Goal: Task Accomplishment & Management: Complete application form

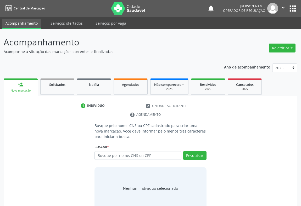
click at [113, 152] on input "text" at bounding box center [138, 155] width 87 height 9
click at [283, 6] on icon "" at bounding box center [283, 8] width 6 height 6
click at [263, 32] on link "Sair" at bounding box center [270, 31] width 36 height 7
click at [112, 151] on input "text" at bounding box center [138, 155] width 87 height 9
click at [104, 157] on input "text" at bounding box center [138, 155] width 87 height 9
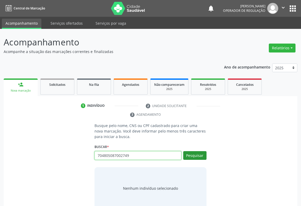
type input "704805087002749"
click at [200, 156] on button "Pesquisar" at bounding box center [194, 155] width 23 height 9
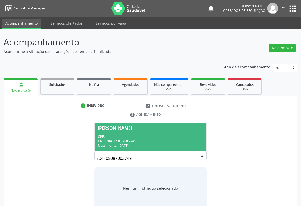
scroll to position [10, 0]
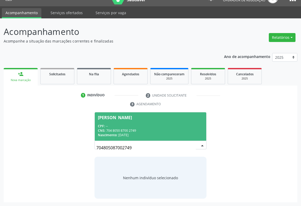
click at [108, 128] on div "CNS: 704 8050 8700 2749" at bounding box center [150, 130] width 105 height 4
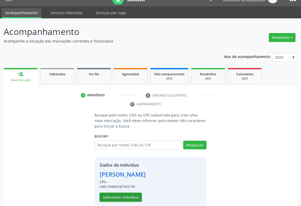
click at [117, 194] on button "Selecionar indivíduo" at bounding box center [121, 196] width 42 height 9
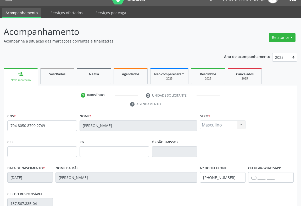
scroll to position [87, 0]
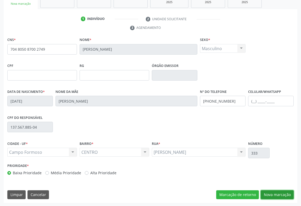
click at [281, 191] on button "Nova marcação" at bounding box center [277, 194] width 33 height 9
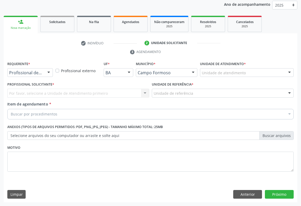
scroll to position [62, 0]
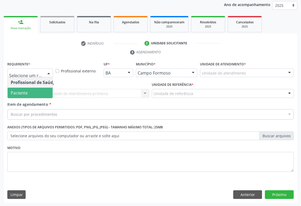
click at [19, 91] on span "Paciente" at bounding box center [19, 93] width 17 height 6
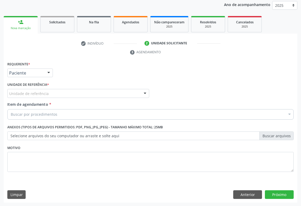
click at [88, 94] on div "Unidade de referência" at bounding box center [78, 93] width 142 height 9
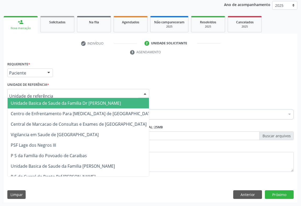
click at [64, 103] on span "Unidade Basica de Saude da Familia Dr [PERSON_NAME]" at bounding box center [66, 103] width 110 height 6
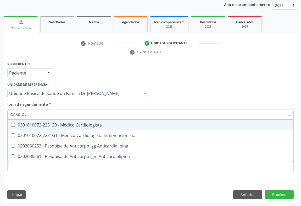
type input "CARDIOLO"
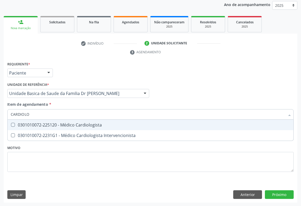
click at [68, 124] on div "0301010072-225120 - Médico Cardiologista" at bounding box center [151, 125] width 280 height 4
checkbox Cardiologista "true"
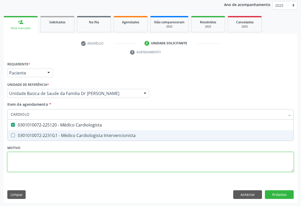
click at [84, 167] on div "Requerente * Paciente Profissional de Saúde Paciente Nenhum resultado encontrad…" at bounding box center [150, 119] width 286 height 119
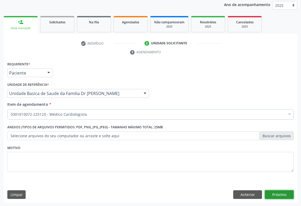
click at [275, 192] on button "Próximo" at bounding box center [279, 194] width 29 height 9
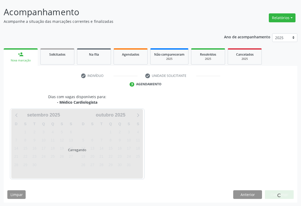
scroll to position [46, 0]
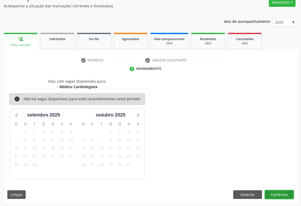
click at [274, 192] on button "Confirmar" at bounding box center [279, 194] width 29 height 9
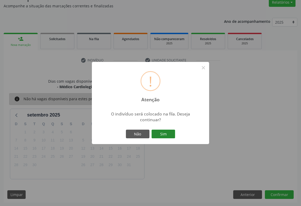
click at [160, 135] on button "Sim" at bounding box center [164, 133] width 24 height 9
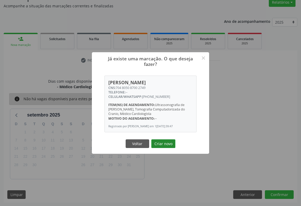
click at [163, 142] on button "Criar novo" at bounding box center [163, 143] width 24 height 9
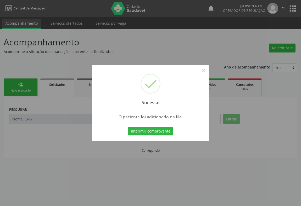
scroll to position [0, 0]
click at [158, 129] on button "Imprimir comprovante" at bounding box center [151, 130] width 46 height 9
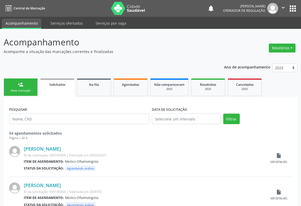
click at [17, 90] on div "Nova marcação" at bounding box center [21, 90] width 26 height 4
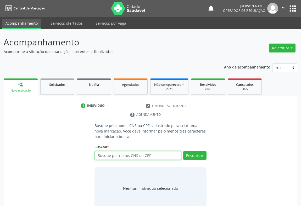
click at [126, 157] on input "text" at bounding box center [138, 155] width 87 height 9
type input "705001627423953"
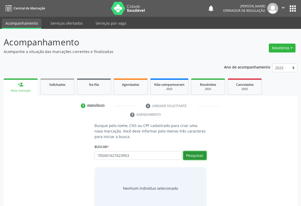
click at [190, 153] on button "Pesquisar" at bounding box center [194, 155] width 23 height 9
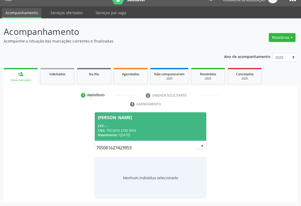
click at [118, 122] on span "[PERSON_NAME] CPF: -- CNS: 705 0016 2742 3953 Nascimento: 15[DATE]" at bounding box center [151, 126] width 112 height 28
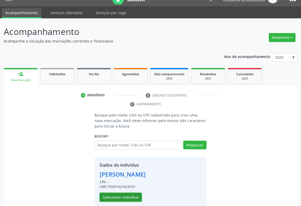
click at [120, 196] on button "Selecionar indivíduo" at bounding box center [121, 196] width 42 height 9
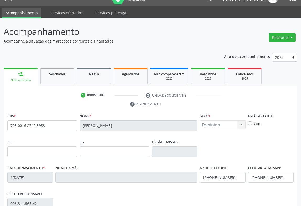
scroll to position [87, 0]
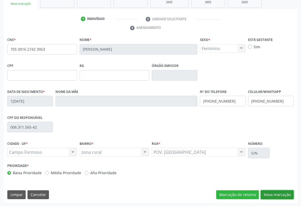
click at [278, 192] on button "Nova marcação" at bounding box center [277, 194] width 33 height 9
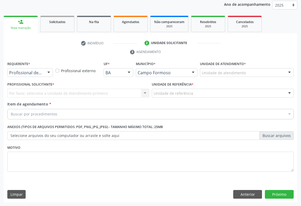
scroll to position [62, 0]
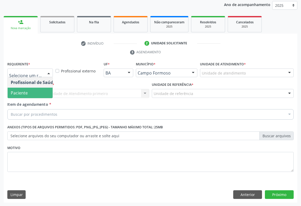
drag, startPoint x: 15, startPoint y: 93, endPoint x: 54, endPoint y: 92, distance: 38.8
click at [16, 93] on span "Paciente" at bounding box center [19, 93] width 17 height 6
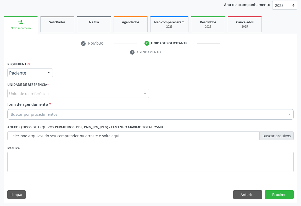
click at [58, 92] on div "Unidade de referência" at bounding box center [78, 93] width 142 height 9
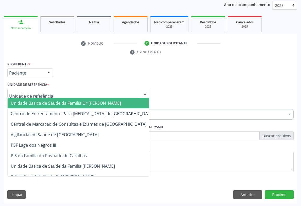
drag, startPoint x: 33, startPoint y: 101, endPoint x: 37, endPoint y: 106, distance: 6.0
click at [33, 102] on span "Unidade Basica de Saude da Familia Dr [PERSON_NAME]" at bounding box center [66, 103] width 110 height 6
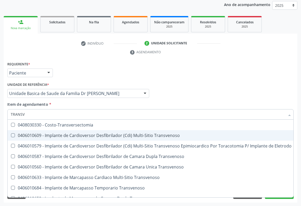
type input "TRANSVA"
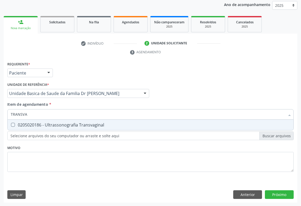
drag, startPoint x: 63, startPoint y: 124, endPoint x: 86, endPoint y: 148, distance: 33.3
click at [63, 125] on div "0205020186 - Ultrassonografia Transvaginal" at bounding box center [151, 125] width 280 height 4
checkbox Transvaginal "true"
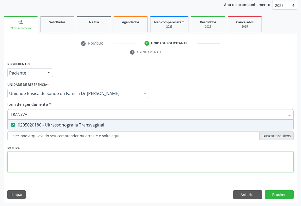
click at [84, 158] on div "Requerente * Paciente Profissional de Saúde Paciente Nenhum resultado encontrad…" at bounding box center [150, 119] width 286 height 119
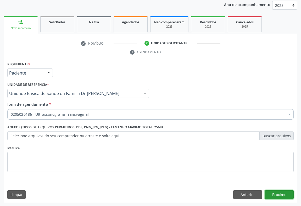
click at [278, 194] on button "Próximo" at bounding box center [279, 194] width 29 height 9
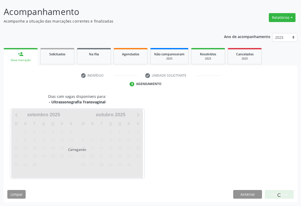
scroll to position [30, 0]
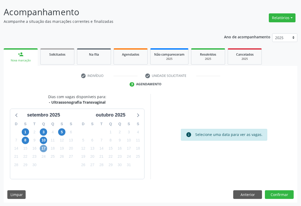
click at [44, 148] on span "17" at bounding box center [43, 148] width 7 height 7
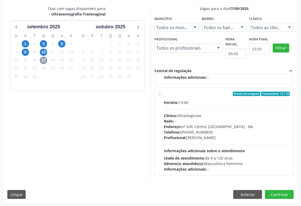
scroll to position [0, 0]
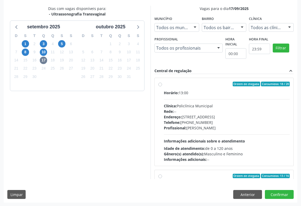
click at [162, 88] on div "Ordem de chegada Consumidos: 18 / 20 Horário: 13:00 Clínica: Policlínica Munici…" at bounding box center [223, 121] width 131 height 80
radio input "true"
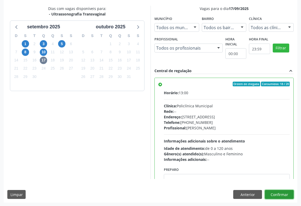
click at [283, 193] on button "Confirmar" at bounding box center [279, 194] width 29 height 9
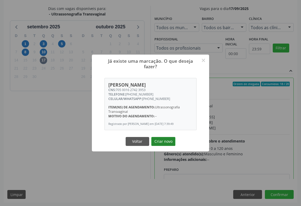
click at [162, 142] on button "Criar novo" at bounding box center [163, 141] width 24 height 9
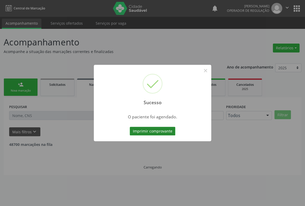
click at [152, 128] on button "Imprimir comprovante" at bounding box center [153, 130] width 46 height 9
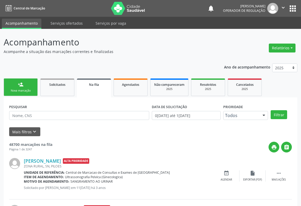
click at [19, 88] on div "Nova marcação" at bounding box center [21, 90] width 26 height 4
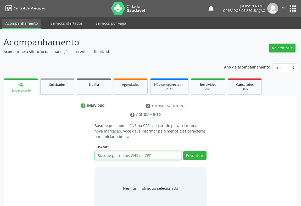
click at [115, 157] on input "text" at bounding box center [138, 155] width 87 height 9
type input "700205937978229"
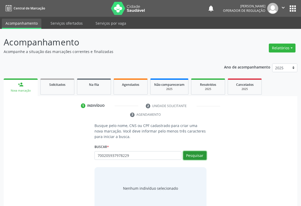
click at [195, 154] on button "Pesquisar" at bounding box center [194, 155] width 23 height 9
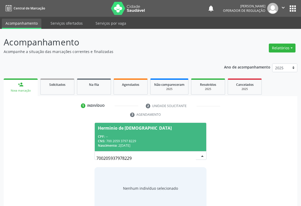
click at [112, 128] on div "Herminio de [DEMOGRAPHIC_DATA]" at bounding box center [135, 128] width 74 height 4
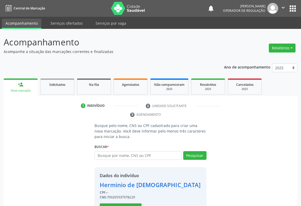
scroll to position [18, 0]
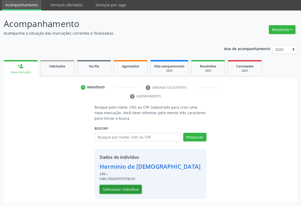
click at [120, 189] on button "Selecionar indivíduo" at bounding box center [121, 189] width 42 height 9
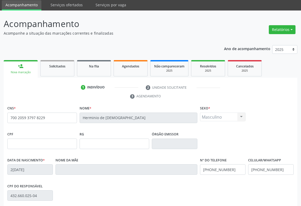
scroll to position [87, 0]
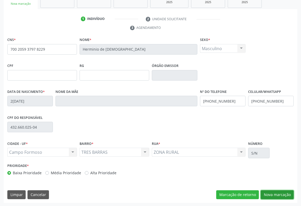
click at [274, 192] on button "Nova marcação" at bounding box center [277, 194] width 33 height 9
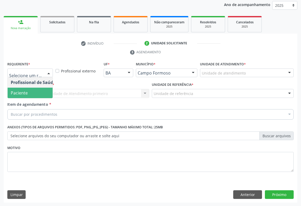
click at [26, 93] on span "Paciente" at bounding box center [19, 93] width 17 height 6
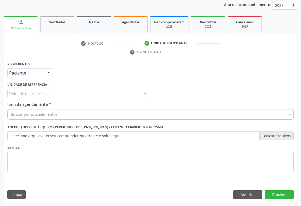
click at [71, 90] on div "Unidade de referência" at bounding box center [78, 93] width 142 height 9
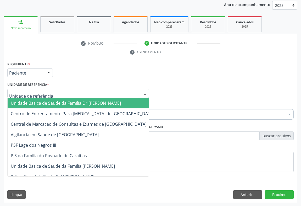
click at [52, 105] on span "Unidade Basica de Saude da Familia Dr [PERSON_NAME]" at bounding box center [66, 103] width 110 height 6
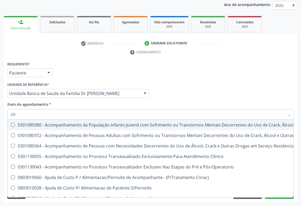
type input "USG"
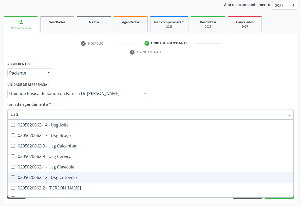
click at [60, 175] on div "0205020062-12 - Usg Cotovelo" at bounding box center [151, 177] width 280 height 4
checkbox Cotovelo "true"
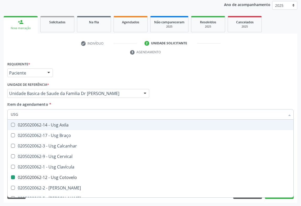
click at [114, 101] on div "Item de agendamento * USG Desfazer seleção 0205020062-14 - Usg Axila 0205020062…" at bounding box center [150, 109] width 286 height 16
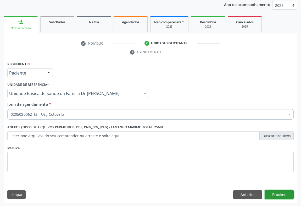
click at [273, 190] on button "Próximo" at bounding box center [279, 194] width 29 height 9
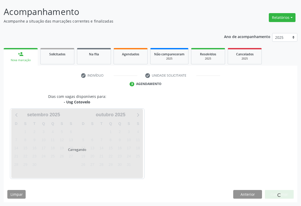
scroll to position [30, 0]
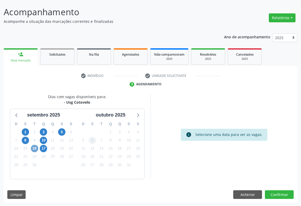
drag, startPoint x: 34, startPoint y: 148, endPoint x: 90, endPoint y: 139, distance: 56.7
click at [36, 147] on span "16" at bounding box center [34, 148] width 7 height 7
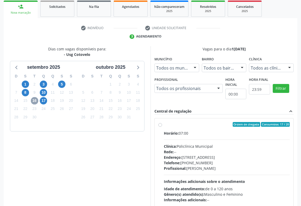
scroll to position [109, 0]
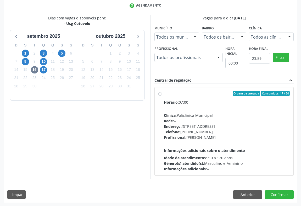
click at [165, 95] on div "Ordem de chegada Consumidos: 17 / 20" at bounding box center [227, 93] width 126 height 5
click at [162, 95] on input "Ordem de chegada Consumidos: 17 / 20 Horário: 07:00 Clínica: Policlínica Munici…" at bounding box center [160, 93] width 4 height 5
radio input "true"
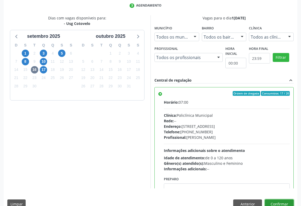
click at [281, 201] on button "Confirmar" at bounding box center [279, 203] width 29 height 9
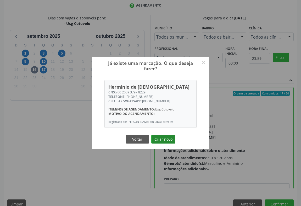
click at [164, 138] on button "Criar novo" at bounding box center [163, 139] width 24 height 9
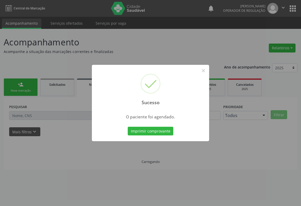
scroll to position [0, 0]
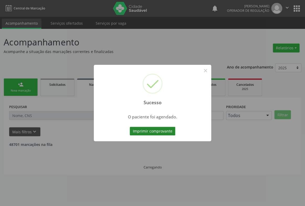
click at [151, 128] on button "Imprimir comprovante" at bounding box center [153, 130] width 46 height 9
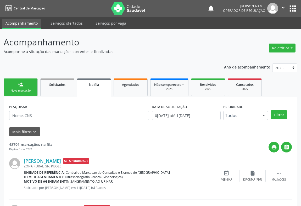
click at [23, 87] on div "person_add" at bounding box center [21, 84] width 6 height 6
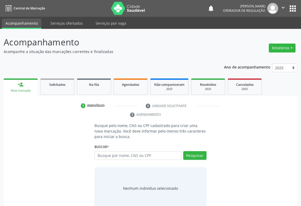
click at [23, 87] on div "person_add" at bounding box center [21, 84] width 6 height 6
drag, startPoint x: 130, startPoint y: 154, endPoint x: 132, endPoint y: 149, distance: 5.5
click at [131, 152] on input "text" at bounding box center [138, 155] width 87 height 9
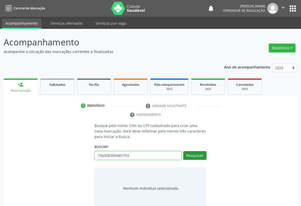
type input "706508309485793"
click at [199, 153] on button "Pesquisar" at bounding box center [194, 155] width 23 height 9
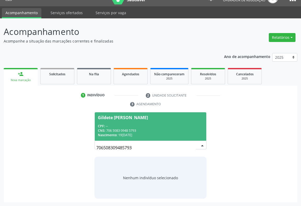
click at [125, 122] on span "Gildete [PERSON_NAME] CPF: -- CNS: 706 5083 0948 5793 Nascimento: [DATE]" at bounding box center [151, 126] width 112 height 28
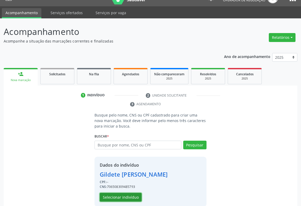
click at [118, 195] on button "Selecionar indivíduo" at bounding box center [121, 196] width 42 height 9
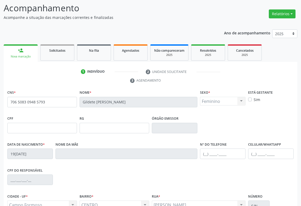
scroll to position [58, 0]
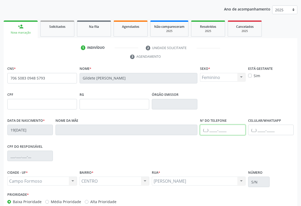
drag, startPoint x: 228, startPoint y: 130, endPoint x: 231, endPoint y: 129, distance: 3.2
click at [228, 130] on input "text" at bounding box center [223, 129] width 46 height 10
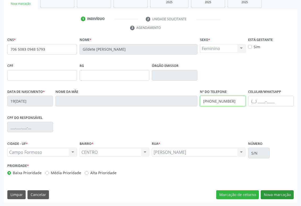
type input "[PHONE_NUMBER]"
click at [274, 192] on button "Nova marcação" at bounding box center [277, 194] width 33 height 9
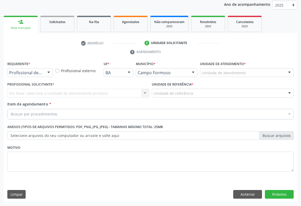
scroll to position [62, 0]
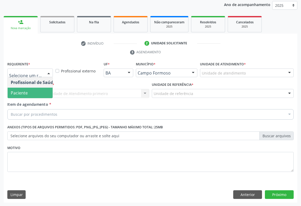
click at [23, 92] on span "Paciente" at bounding box center [19, 93] width 17 height 6
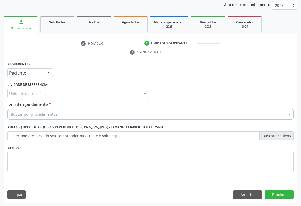
drag, startPoint x: 101, startPoint y: 91, endPoint x: 84, endPoint y: 91, distance: 17.0
click at [101, 91] on div "Unidade de referência" at bounding box center [78, 93] width 142 height 9
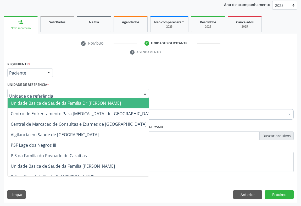
drag, startPoint x: 65, startPoint y: 102, endPoint x: 74, endPoint y: 101, distance: 9.2
click at [65, 102] on span "Unidade Basica de Saude da Familia Dr [PERSON_NAME]" at bounding box center [66, 103] width 110 height 6
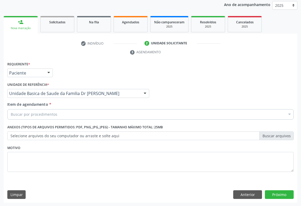
click at [56, 110] on div "Buscar por procedimentos" at bounding box center [150, 114] width 286 height 10
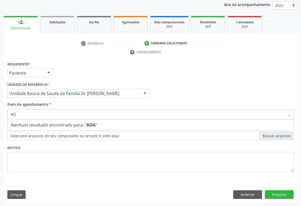
type input "A"
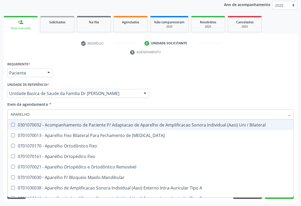
type input "APARELHO U"
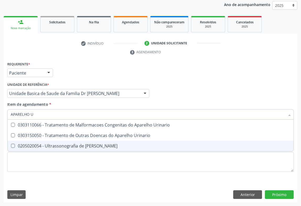
click at [65, 145] on div "0205020054 - Ultrassonografia de [PERSON_NAME]" at bounding box center [151, 145] width 280 height 4
checkbox Urinario "true"
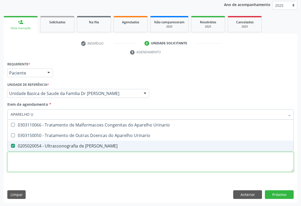
drag, startPoint x: 98, startPoint y: 167, endPoint x: 190, endPoint y: 197, distance: 96.6
click at [99, 166] on div "Requerente * Paciente Profissional de Saúde Paciente Nenhum resultado encontrad…" at bounding box center [150, 119] width 286 height 119
checkbox Urinario "true"
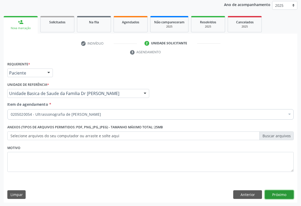
click at [290, 193] on button "Próximo" at bounding box center [279, 194] width 29 height 9
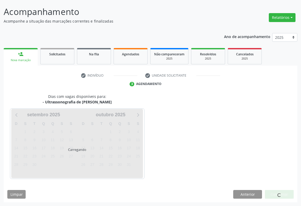
scroll to position [30, 0]
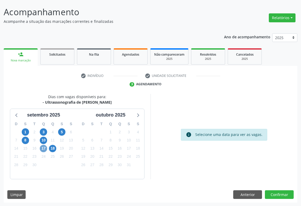
click at [44, 148] on span "17" at bounding box center [43, 148] width 7 height 7
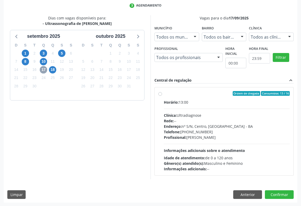
scroll to position [0, 0]
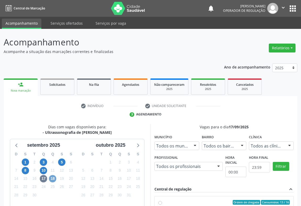
click at [54, 177] on span "18" at bounding box center [52, 178] width 7 height 7
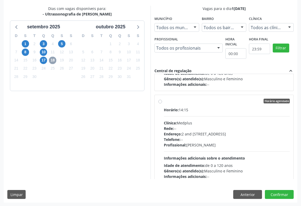
scroll to position [119, 0]
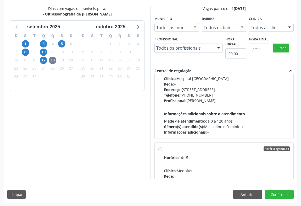
click at [167, 151] on label "Horário agendado Horário: 14:15 Clínica: Medplus Rede: -- Endereço: 2 and [STRE…" at bounding box center [227, 186] width 126 height 80
click at [162, 151] on input "Horário agendado Horário: 14:15 Clínica: Medplus Rede: -- Endereço: 2 and [STRE…" at bounding box center [160, 148] width 4 height 5
radio input "true"
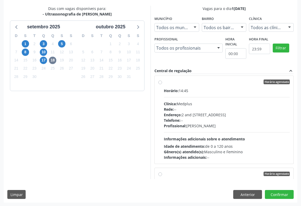
scroll to position [571, 0]
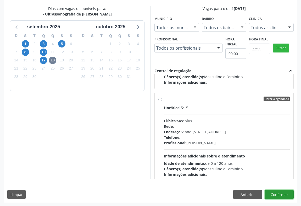
click at [277, 192] on button "Confirmar" at bounding box center [279, 194] width 29 height 9
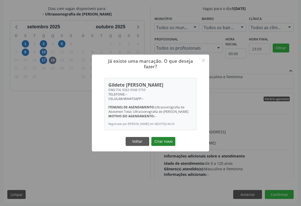
click at [164, 139] on button "Criar novo" at bounding box center [163, 141] width 24 height 9
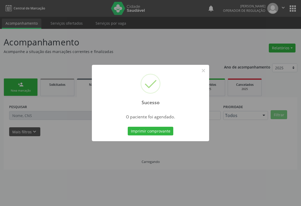
scroll to position [0, 0]
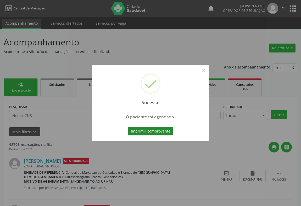
click at [152, 130] on button "Imprimir comprovante" at bounding box center [151, 130] width 46 height 9
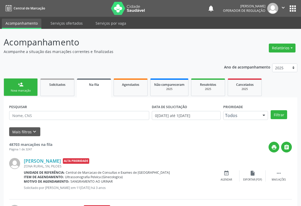
drag, startPoint x: 27, startPoint y: 87, endPoint x: 32, endPoint y: 85, distance: 4.6
click at [27, 87] on link "person_add Nova marcação" at bounding box center [21, 87] width 34 height 18
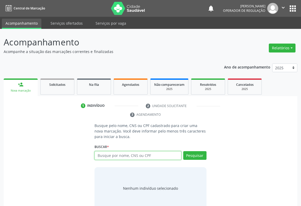
click at [120, 154] on input "text" at bounding box center [138, 155] width 87 height 9
type input "702801153151565"
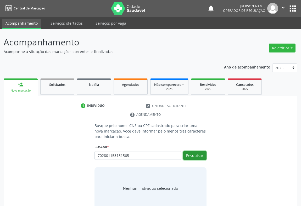
click at [196, 151] on button "Pesquisar" at bounding box center [194, 155] width 23 height 9
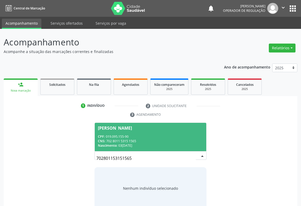
drag, startPoint x: 109, startPoint y: 135, endPoint x: 113, endPoint y: 134, distance: 3.6
click at [110, 135] on div "CPF: 019.095.155-90" at bounding box center [150, 136] width 105 height 4
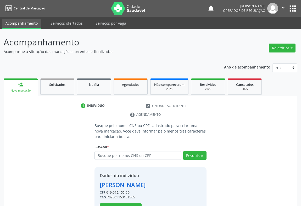
scroll to position [18, 0]
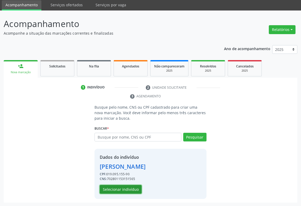
click at [112, 185] on button "Selecionar indivíduo" at bounding box center [121, 189] width 42 height 9
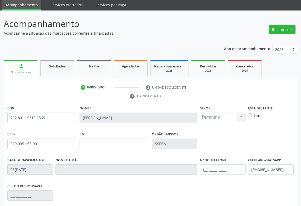
scroll to position [87, 0]
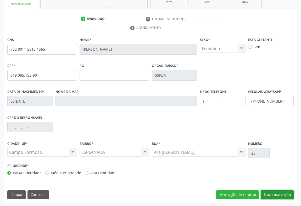
click at [280, 194] on button "Nova marcação" at bounding box center [277, 194] width 33 height 9
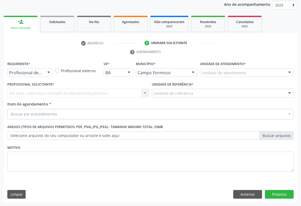
scroll to position [62, 0]
click at [247, 192] on button "Anterior" at bounding box center [247, 194] width 29 height 9
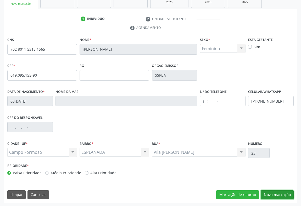
click at [278, 196] on button "Nova marcação" at bounding box center [277, 194] width 33 height 9
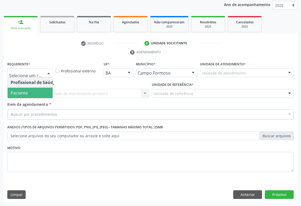
click at [24, 95] on span "Paciente" at bounding box center [19, 93] width 17 height 6
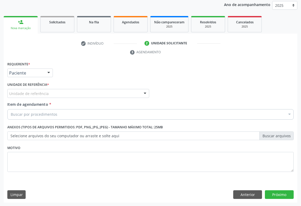
click at [62, 92] on div "Unidade de referência" at bounding box center [78, 93] width 142 height 9
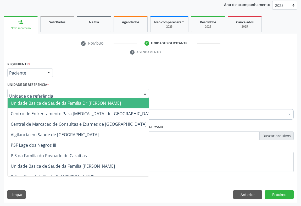
click at [55, 98] on span "Unidade Basica de Saude da Familia Dr [PERSON_NAME]" at bounding box center [83, 103] width 150 height 10
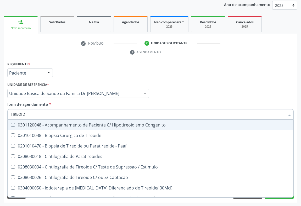
type input "TIREOIDE"
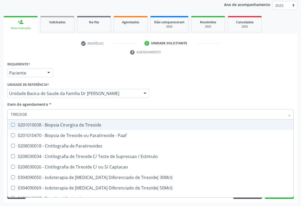
scroll to position [100, 0]
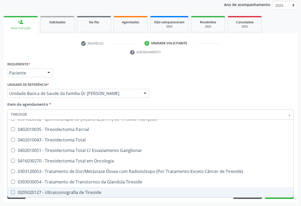
click at [48, 191] on div "0205020127 - Ultrassonografia de Tireoide" at bounding box center [151, 192] width 280 height 4
checkbox Tireoide "true"
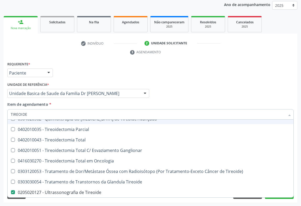
click at [117, 102] on div "Item de agendamento * TIREOIDE Desfazer seleção 0201010038 - Biopsia Cirurgica …" at bounding box center [150, 109] width 286 height 16
checkbox Paaf "true"
checkbox Tireoide "false"
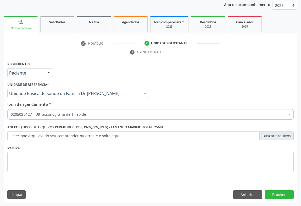
scroll to position [0, 0]
click at [277, 194] on button "Próximo" at bounding box center [279, 194] width 29 height 9
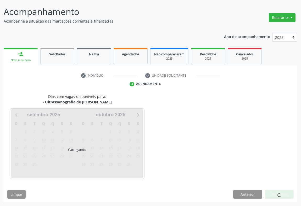
scroll to position [30, 0]
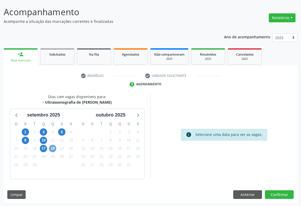
click at [53, 147] on span "18" at bounding box center [52, 148] width 7 height 7
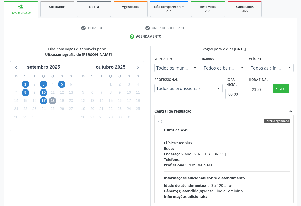
scroll to position [0, 0]
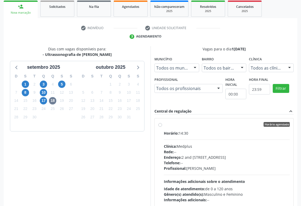
click at [178, 130] on span "Horário:" at bounding box center [171, 132] width 15 height 5
click at [162, 126] on input "Horário agendado Horário: 14:30 Clínica: Medplus Rede: -- Endereço: 2 and [STRE…" at bounding box center [160, 124] width 4 height 5
radio input "true"
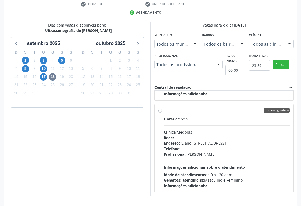
scroll to position [118, 0]
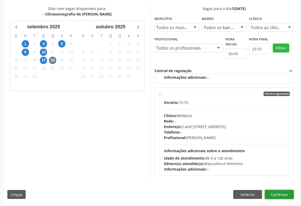
click at [276, 193] on button "Confirmar" at bounding box center [279, 194] width 29 height 9
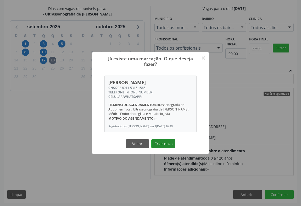
click at [159, 144] on button "Criar novo" at bounding box center [163, 143] width 24 height 9
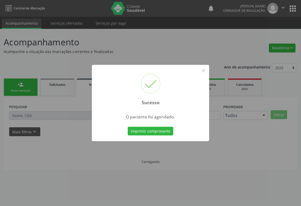
scroll to position [0, 0]
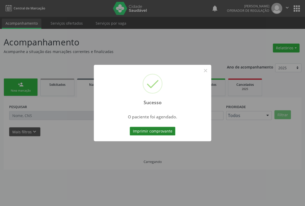
click at [152, 133] on button "Imprimir comprovante" at bounding box center [153, 130] width 46 height 9
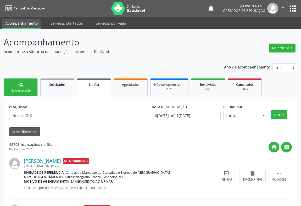
click at [22, 84] on div "person_add" at bounding box center [21, 84] width 6 height 6
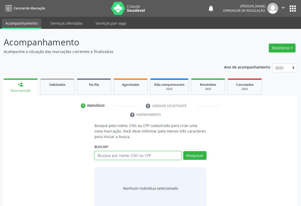
click at [142, 154] on input "text" at bounding box center [138, 155] width 87 height 9
type input "708402747974967"
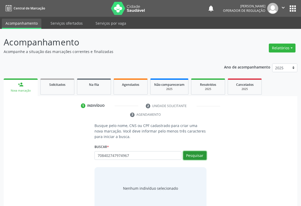
drag, startPoint x: 196, startPoint y: 155, endPoint x: 190, endPoint y: 152, distance: 7.0
click at [196, 155] on button "Pesquisar" at bounding box center [194, 155] width 23 height 9
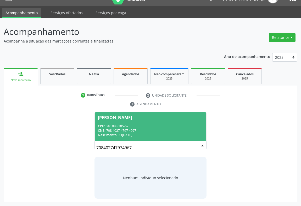
click at [120, 131] on div "CNS: 708 4027 4797 4967" at bounding box center [150, 130] width 105 height 4
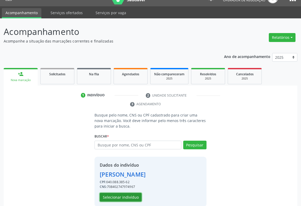
click at [120, 195] on button "Selecionar indivíduo" at bounding box center [121, 196] width 42 height 9
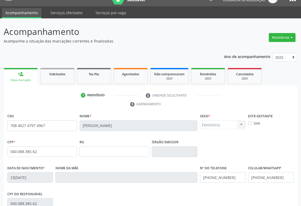
scroll to position [87, 0]
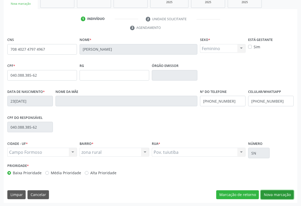
click at [281, 192] on button "Nova marcação" at bounding box center [277, 194] width 33 height 9
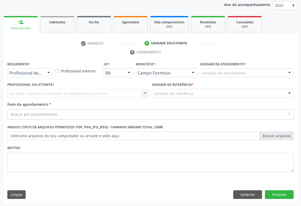
drag, startPoint x: 26, startPoint y: 73, endPoint x: 30, endPoint y: 94, distance: 21.0
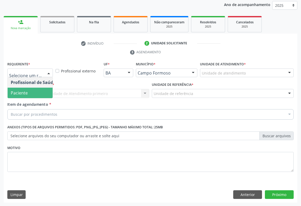
drag, startPoint x: 16, startPoint y: 94, endPoint x: 31, endPoint y: 94, distance: 14.1
click at [17, 94] on span "Paciente" at bounding box center [19, 93] width 17 height 6
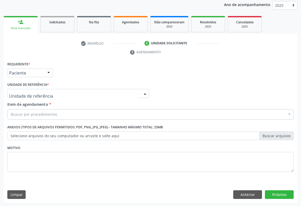
drag, startPoint x: 62, startPoint y: 94, endPoint x: 54, endPoint y: 101, distance: 11.0
click at [62, 94] on div at bounding box center [78, 93] width 142 height 9
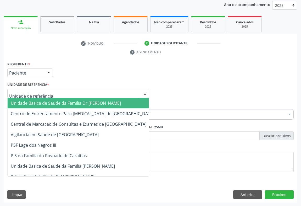
drag, startPoint x: 45, startPoint y: 104, endPoint x: 42, endPoint y: 118, distance: 14.0
click at [45, 104] on span "Unidade Basica de Saude da Familia Dr [PERSON_NAME]" at bounding box center [66, 103] width 110 height 6
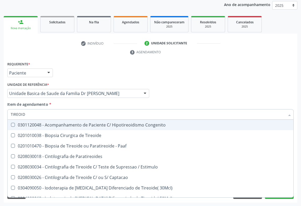
type input "TIREOIDE"
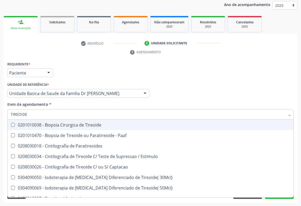
scroll to position [100, 0]
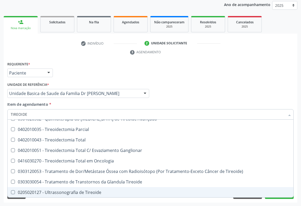
click at [80, 193] on div "0205020127 - Ultrassonografia de Tireoide" at bounding box center [151, 192] width 280 height 4
checkbox Tireoide "true"
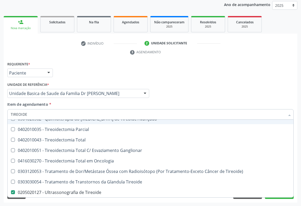
click at [143, 100] on div "Unidade de referência * Unidade Basica de Saude da Familia Dr [PERSON_NAME] Uni…" at bounding box center [78, 91] width 145 height 20
checkbox Paaf "true"
checkbox Tireoide "false"
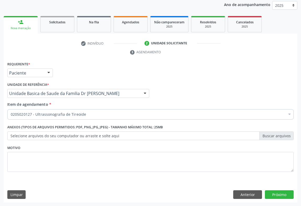
scroll to position [0, 0]
click at [280, 193] on button "Próximo" at bounding box center [279, 194] width 29 height 9
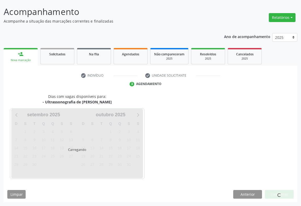
scroll to position [30, 0]
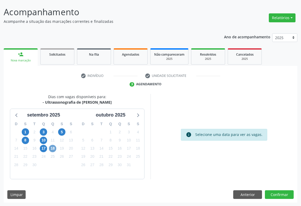
click at [52, 146] on span "18" at bounding box center [52, 148] width 7 height 7
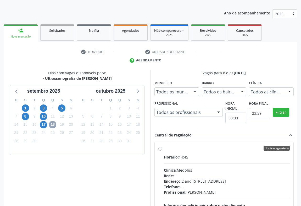
scroll to position [71, 0]
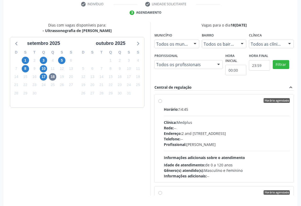
click at [215, 107] on div "Horário: 14:45" at bounding box center [227, 108] width 126 height 5
click at [162, 103] on input "Horário agendado Horário: 14:45 Clínica: Medplus Rede: -- Endereço: 2 and S 204…" at bounding box center [160, 100] width 4 height 5
radio input "true"
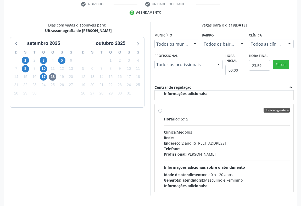
scroll to position [118, 0]
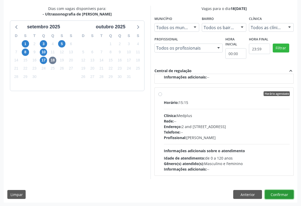
click at [275, 192] on button "Confirmar" at bounding box center [279, 194] width 29 height 9
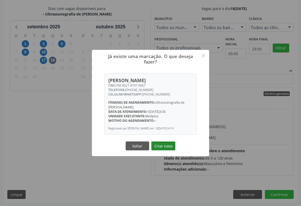
click at [159, 145] on button "Criar novo" at bounding box center [163, 145] width 24 height 9
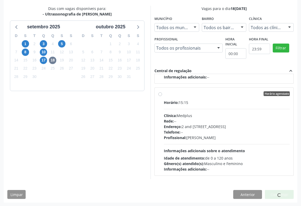
scroll to position [0, 0]
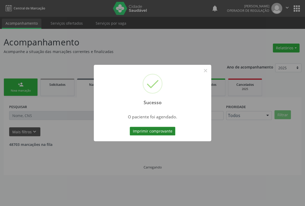
click at [158, 131] on button "Imprimir comprovante" at bounding box center [153, 130] width 46 height 9
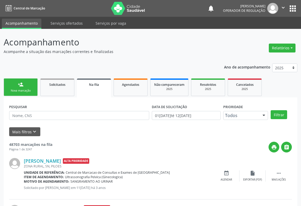
click at [23, 89] on div "Nova marcação" at bounding box center [21, 90] width 26 height 4
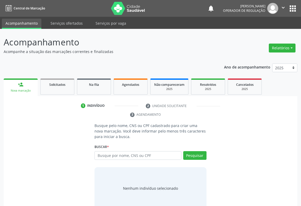
click at [110, 145] on div "Buscar * Busque por nome, CNS ou CPF Nenhum resultado encontrado para: " " Digi…" at bounding box center [151, 153] width 112 height 20
drag, startPoint x: 110, startPoint y: 152, endPoint x: 112, endPoint y: 154, distance: 3.0
click at [112, 154] on input "text" at bounding box center [138, 155] width 87 height 9
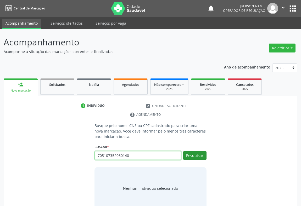
type input "705107352060140"
click at [193, 156] on button "Pesquisar" at bounding box center [194, 155] width 23 height 9
type input "705107352060140"
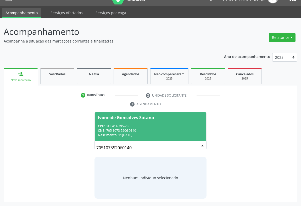
click at [120, 126] on div "CPF: 013.414.795-28" at bounding box center [150, 126] width 105 height 4
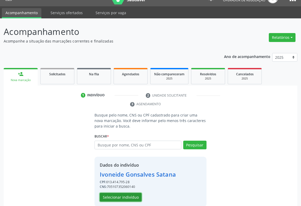
click at [120, 198] on button "Selecionar indivíduo" at bounding box center [121, 196] width 42 height 9
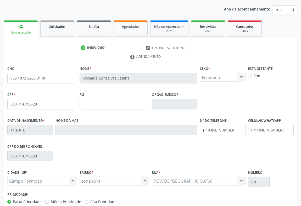
scroll to position [87, 0]
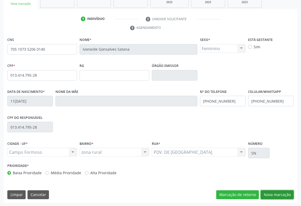
click at [285, 193] on button "Nova marcação" at bounding box center [277, 194] width 33 height 9
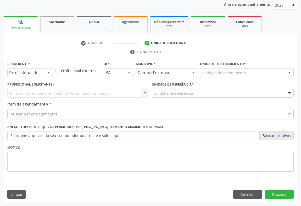
scroll to position [62, 0]
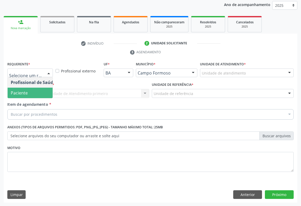
drag, startPoint x: 25, startPoint y: 94, endPoint x: 70, endPoint y: 91, distance: 45.4
click at [25, 94] on span "Paciente" at bounding box center [19, 93] width 17 height 6
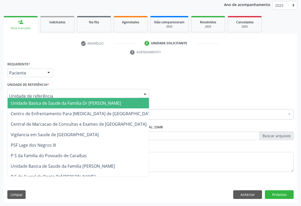
click at [87, 91] on div at bounding box center [78, 93] width 142 height 9
click at [56, 103] on span "Unidade Basica de Saude da Familia Dr [PERSON_NAME]" at bounding box center [66, 103] width 110 height 6
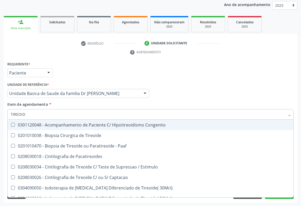
type input "TIREOIDE"
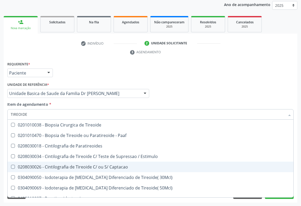
scroll to position [100, 0]
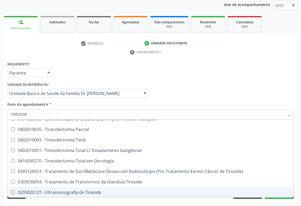
drag, startPoint x: 55, startPoint y: 190, endPoint x: 82, endPoint y: 179, distance: 29.3
click at [55, 190] on div "0205020127 - Ultrassonografia de Tireoide" at bounding box center [151, 192] width 280 height 4
checkbox Tireoide "true"
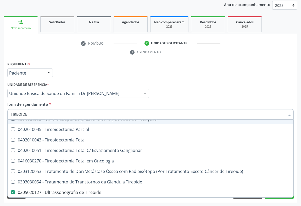
click at [178, 101] on div "Item de agendamento * TIREOIDE Desfazer seleção 0201010038 - Biopsia Cirurgica …" at bounding box center [150, 109] width 286 height 16
checkbox Paaf "true"
checkbox Tireoide "false"
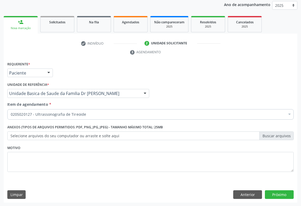
scroll to position [0, 0]
click at [275, 191] on button "Próximo" at bounding box center [279, 194] width 29 height 9
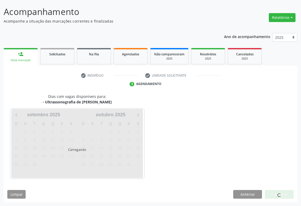
scroll to position [30, 0]
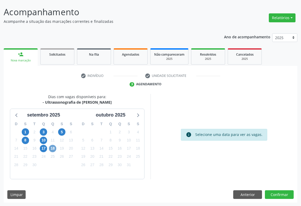
click at [51, 147] on span "18" at bounding box center [52, 148] width 7 height 7
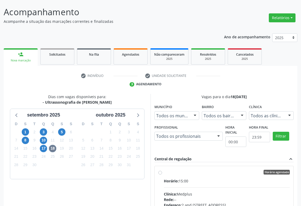
click at [181, 174] on label "Horário agendado Horário: 15:00 Clínica: Medplus Rede: -- Endereço: 2 and S 204…" at bounding box center [227, 209] width 126 height 80
click at [162, 174] on input "Horário agendado Horário: 15:00 Clínica: Medplus Rede: -- Endereço: 2 and S 204…" at bounding box center [160, 171] width 4 height 5
radio input "true"
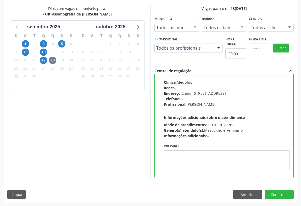
scroll to position [118, 0]
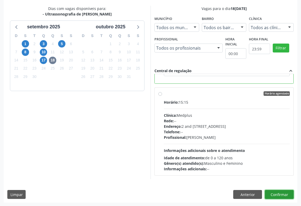
click at [280, 193] on button "Confirmar" at bounding box center [279, 194] width 29 height 9
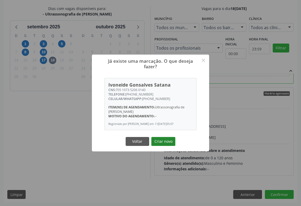
click at [162, 142] on button "Criar novo" at bounding box center [163, 141] width 24 height 9
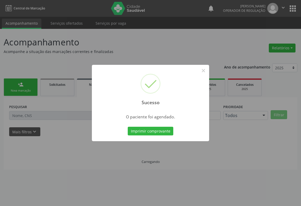
scroll to position [0, 0]
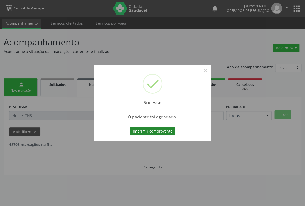
click at [156, 133] on button "Imprimir comprovante" at bounding box center [153, 130] width 46 height 9
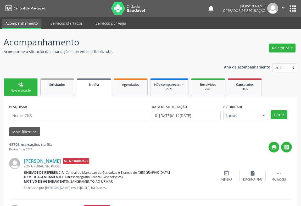
click at [23, 87] on div "person_add" at bounding box center [21, 84] width 6 height 6
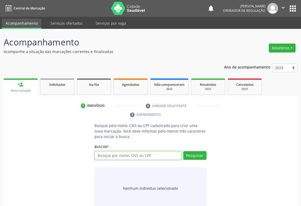
click at [120, 155] on input "text" at bounding box center [138, 155] width 87 height 9
type input "708203118816641"
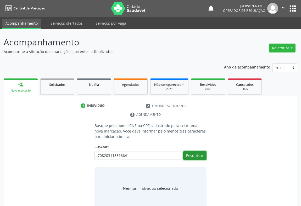
click at [200, 152] on button "Pesquisar" at bounding box center [194, 155] width 23 height 9
type input "708203118816641"
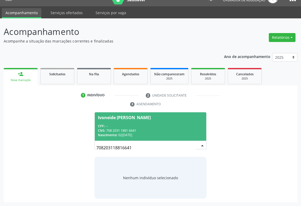
click at [112, 124] on div "CPF: --" at bounding box center [150, 126] width 105 height 4
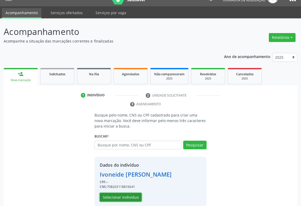
click at [112, 196] on button "Selecionar indivíduo" at bounding box center [121, 196] width 42 height 9
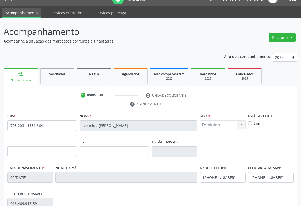
scroll to position [87, 0]
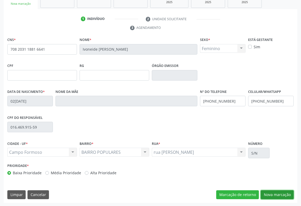
click at [276, 194] on button "Nova marcação" at bounding box center [277, 194] width 33 height 9
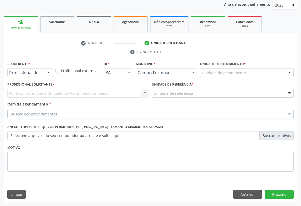
scroll to position [62, 0]
click at [45, 73] on div at bounding box center [49, 73] width 8 height 9
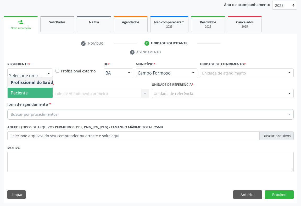
click at [27, 93] on span "Paciente" at bounding box center [19, 93] width 17 height 6
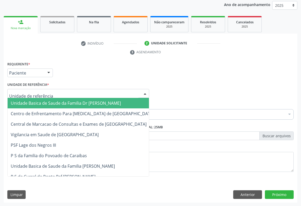
click at [61, 91] on div at bounding box center [78, 93] width 142 height 9
click at [47, 102] on span "Unidade Basica de Saude da Familia Dr [PERSON_NAME]" at bounding box center [66, 103] width 110 height 6
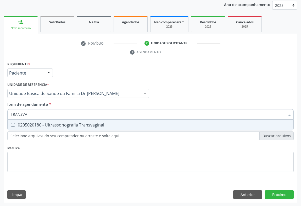
type input "TRANSVAG"
click at [48, 124] on div "0205020186 - Ultrassonografia Transvaginal" at bounding box center [151, 125] width 280 height 4
checkbox Transvaginal "true"
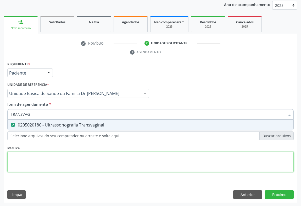
click at [57, 154] on div "Requerente * Paciente Profissional de Saúde Paciente Nenhum resultado encontrad…" at bounding box center [150, 119] width 286 height 119
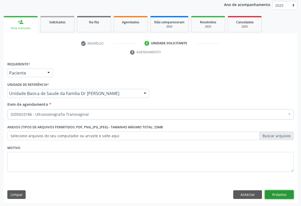
click at [272, 191] on button "Próximo" at bounding box center [279, 194] width 29 height 9
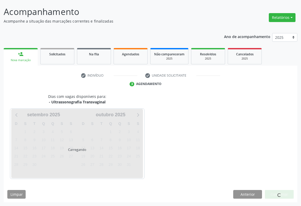
scroll to position [30, 0]
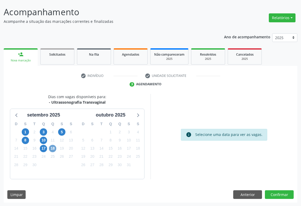
click at [54, 147] on span "18" at bounding box center [52, 148] width 7 height 7
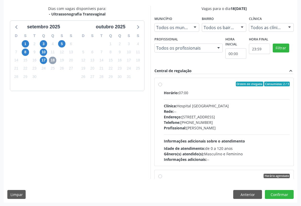
scroll to position [71, 0]
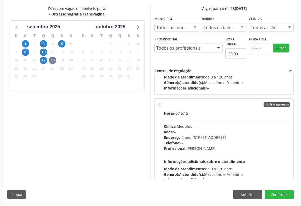
click at [167, 114] on span "Horário:" at bounding box center [171, 112] width 15 height 5
click at [162, 107] on input "Horário agendado Horário: 15:15 Clínica: Medplus Rede: -- Endereço: 2 and S 204…" at bounding box center [160, 104] width 4 height 5
radio input "true"
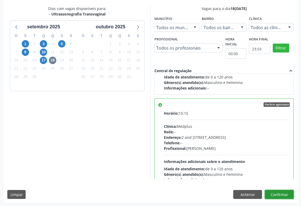
click at [276, 194] on button "Confirmar" at bounding box center [279, 194] width 29 height 9
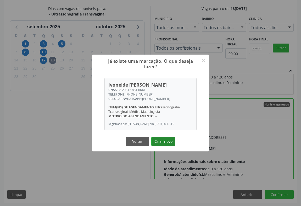
click at [154, 142] on button "Criar novo" at bounding box center [163, 141] width 24 height 9
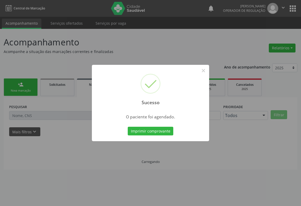
scroll to position [0, 0]
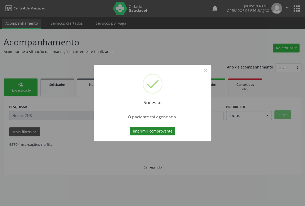
click at [153, 133] on button "Imprimir comprovante" at bounding box center [153, 130] width 46 height 9
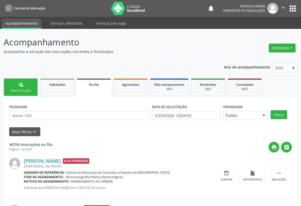
click at [31, 90] on div "Nova marcação" at bounding box center [21, 90] width 26 height 4
click at [31, 89] on div "Nova marcação" at bounding box center [21, 90] width 26 height 4
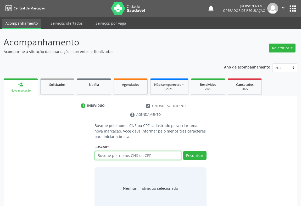
click at [114, 154] on input "text" at bounding box center [138, 155] width 87 height 9
type input "702503311839435"
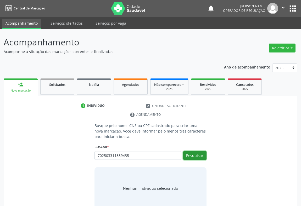
click at [192, 156] on button "Pesquisar" at bounding box center [194, 155] width 23 height 9
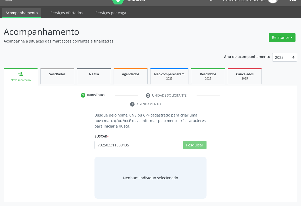
click at [0, 0] on input "702503311839435" at bounding box center [0, 0] width 0 height 0
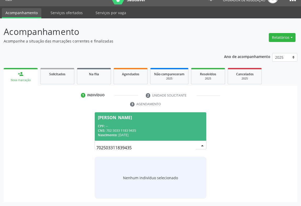
click at [111, 123] on span "Vitorino Alves Ferreira CPF: -- CNS: 702 5033 1183 9435 Nascimento: 02/11/1954" at bounding box center [151, 126] width 112 height 28
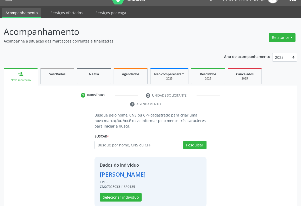
click at [115, 190] on div "Dados do indivíduo Vitorino Alves Ferreira CPF: -- CNS: 702503311839435 Selecio…" at bounding box center [123, 182] width 46 height 40
click at [119, 196] on button "Selecionar indivíduo" at bounding box center [121, 196] width 42 height 9
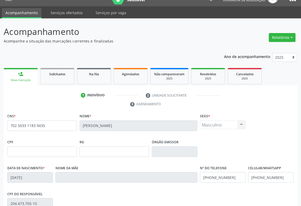
scroll to position [87, 0]
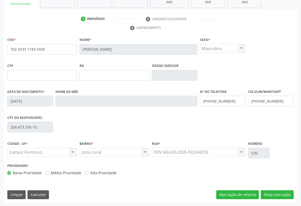
click at [281, 189] on div "CNS * 702 5033 1183 9435 Nome * Vitorino Alves Ferreira Sexo * Masculino Mascul…" at bounding box center [151, 119] width 294 height 167
click at [280, 194] on button "Nova marcação" at bounding box center [277, 194] width 33 height 9
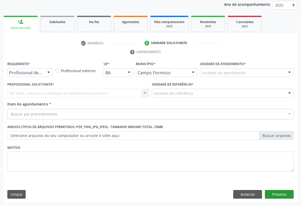
scroll to position [62, 0]
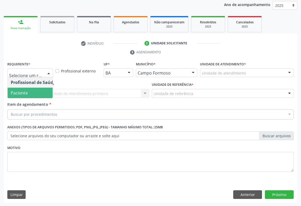
click at [14, 94] on span "Paciente" at bounding box center [19, 93] width 17 height 6
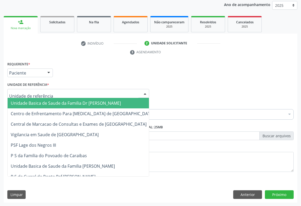
drag, startPoint x: 88, startPoint y: 93, endPoint x: 70, endPoint y: 100, distance: 19.5
click at [86, 93] on div at bounding box center [78, 93] width 142 height 9
click at [52, 105] on span "Unidade Basica de Saude da Familia Dr [PERSON_NAME]" at bounding box center [83, 103] width 150 height 10
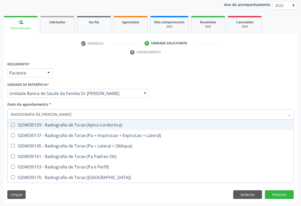
type input "RADIOGRAFIA DE TORAX"
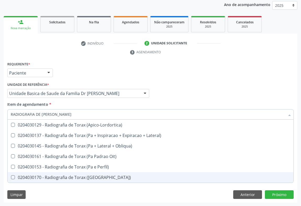
click at [65, 178] on div "0204030170 - Radiografia de Torax (Pa)" at bounding box center [151, 177] width 280 height 4
checkbox \(Pa\) "true"
click at [275, 192] on div "Requerente * Paciente Profissional de Saúde Paciente Nenhum resultado encontrad…" at bounding box center [151, 131] width 294 height 142
checkbox Lateral\) "true"
checkbox \(Pa\) "false"
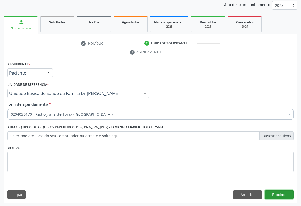
click at [274, 193] on button "Próximo" at bounding box center [279, 194] width 29 height 9
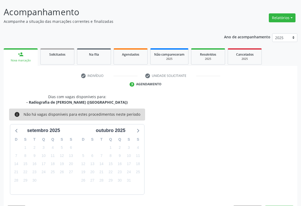
scroll to position [46, 0]
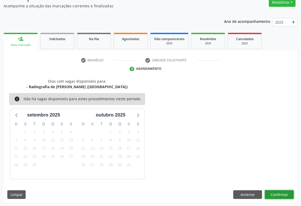
click at [282, 195] on button "Confirmar" at bounding box center [279, 194] width 29 height 9
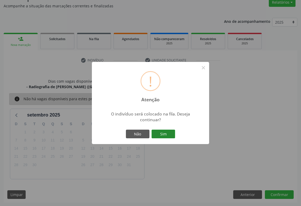
click at [165, 131] on button "Sim" at bounding box center [164, 133] width 24 height 9
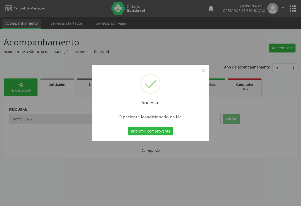
scroll to position [0, 0]
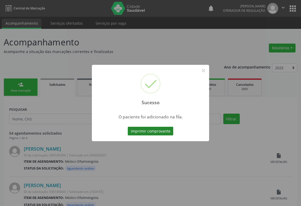
click at [157, 129] on button "Imprimir comprovante" at bounding box center [151, 130] width 46 height 9
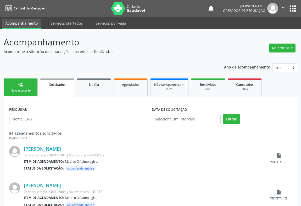
click at [280, 5] on icon "" at bounding box center [283, 8] width 6 height 6
click at [261, 31] on link "Sair" at bounding box center [270, 31] width 36 height 7
